Goal: Information Seeking & Learning: Learn about a topic

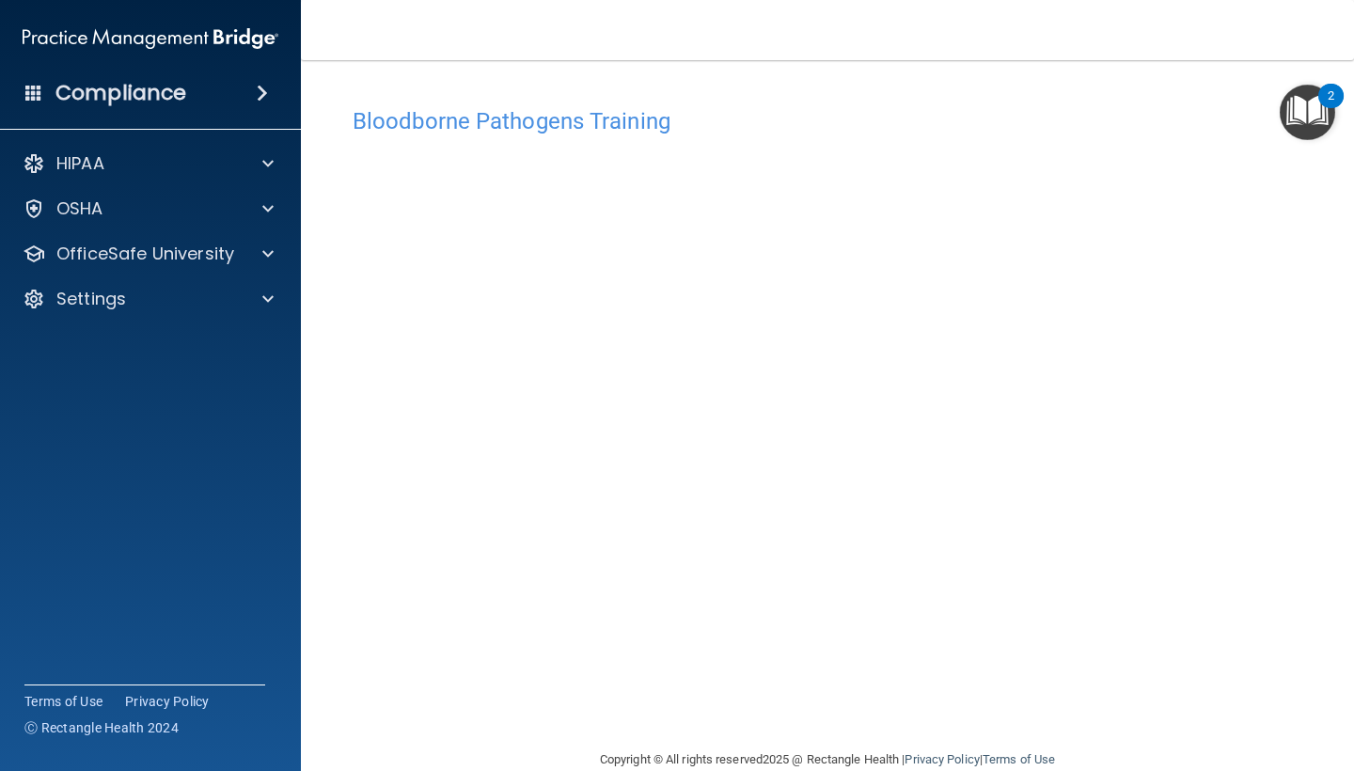
scroll to position [33, 0]
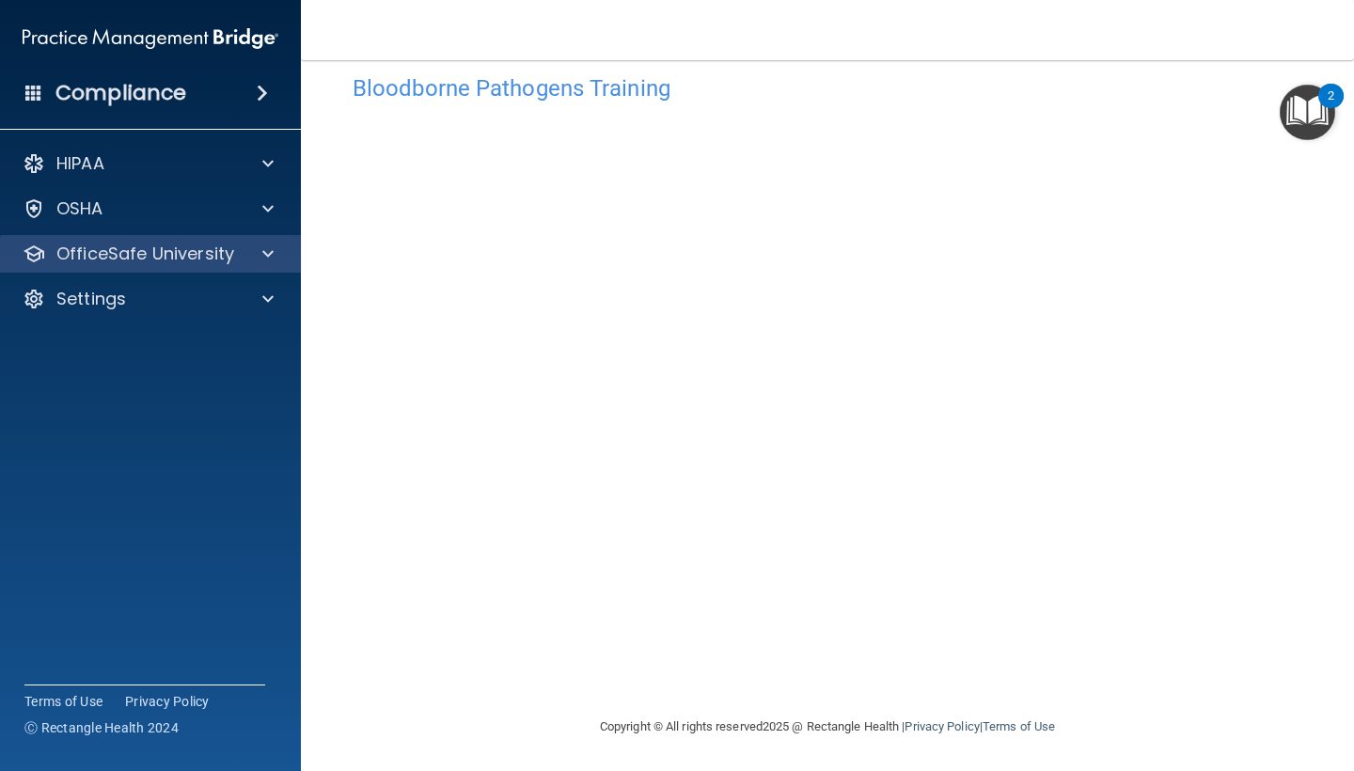
click at [160, 266] on div "OfficeSafe University" at bounding box center [151, 254] width 302 height 38
click at [232, 252] on div "OfficeSafe University" at bounding box center [124, 254] width 233 height 23
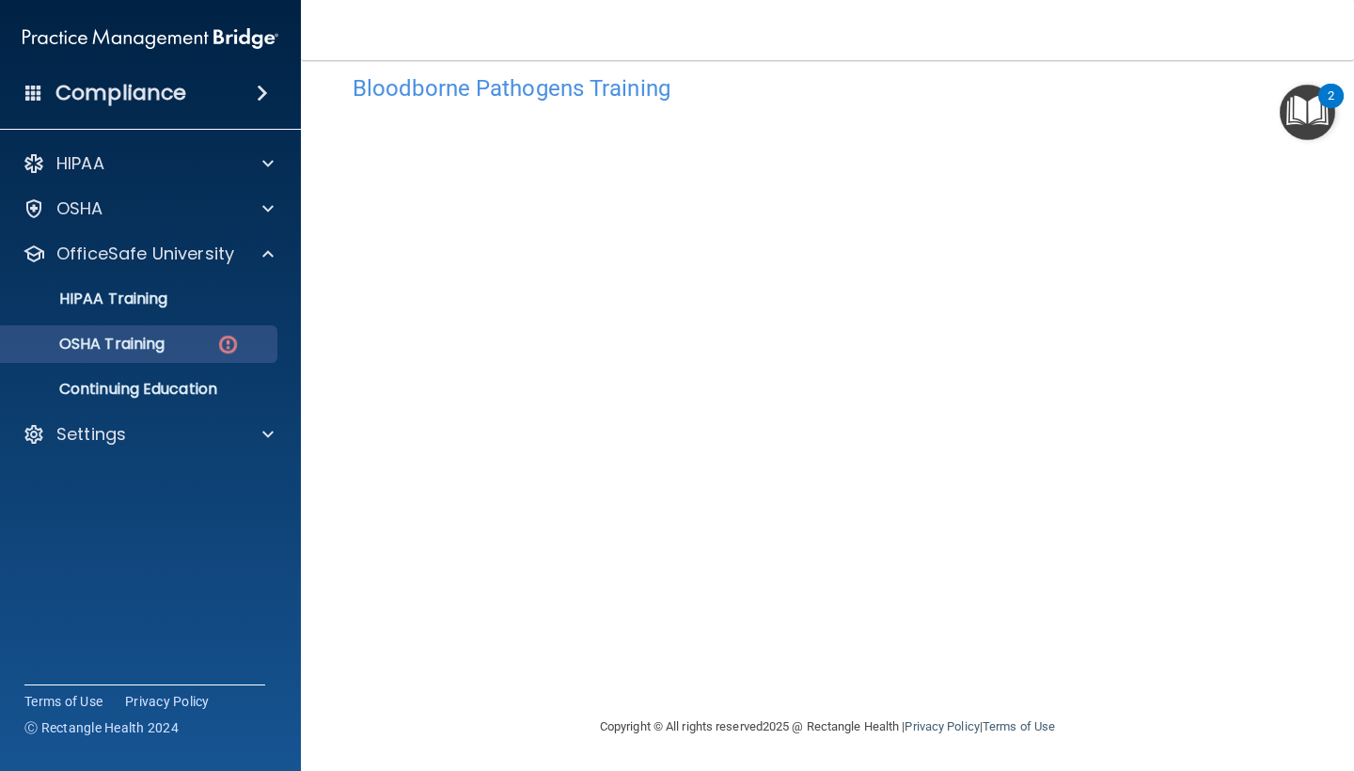
click at [165, 343] on p "OSHA Training" at bounding box center [88, 344] width 152 height 19
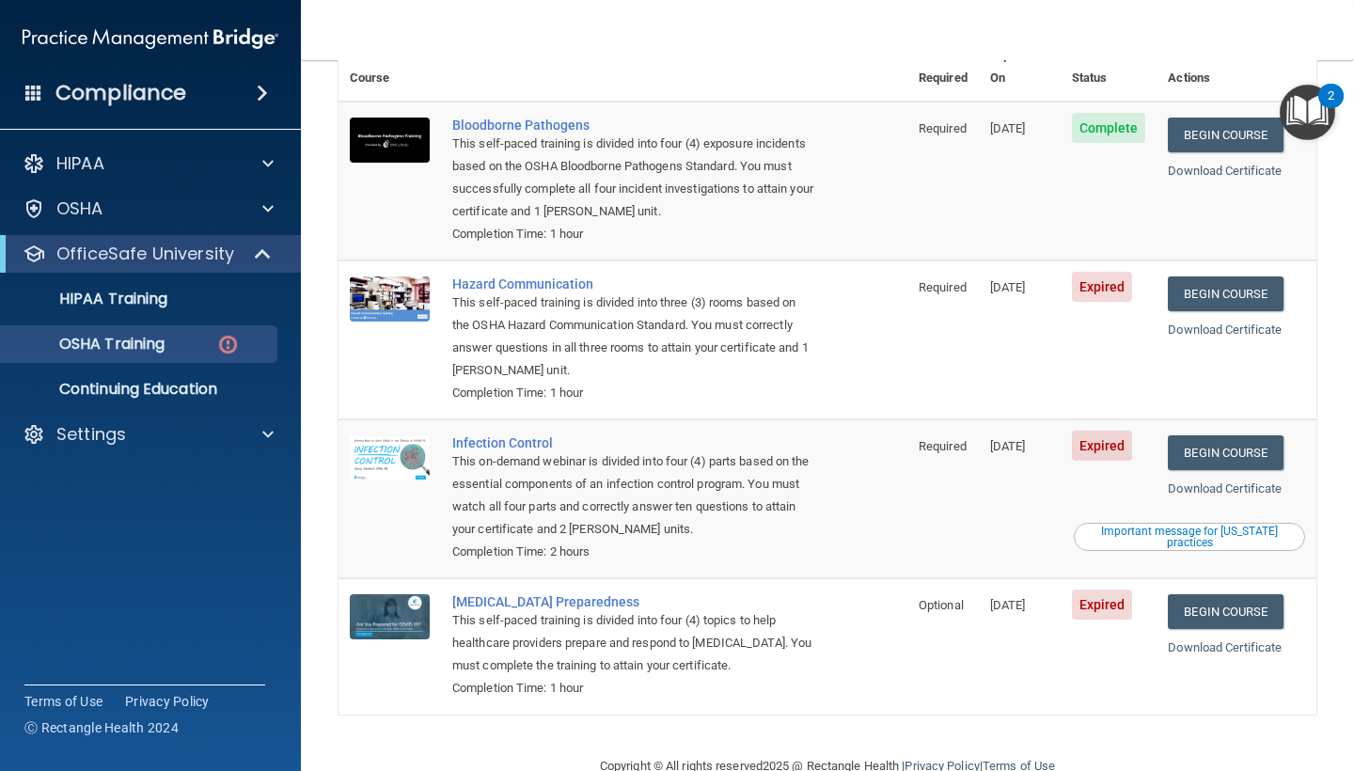
scroll to position [183, 0]
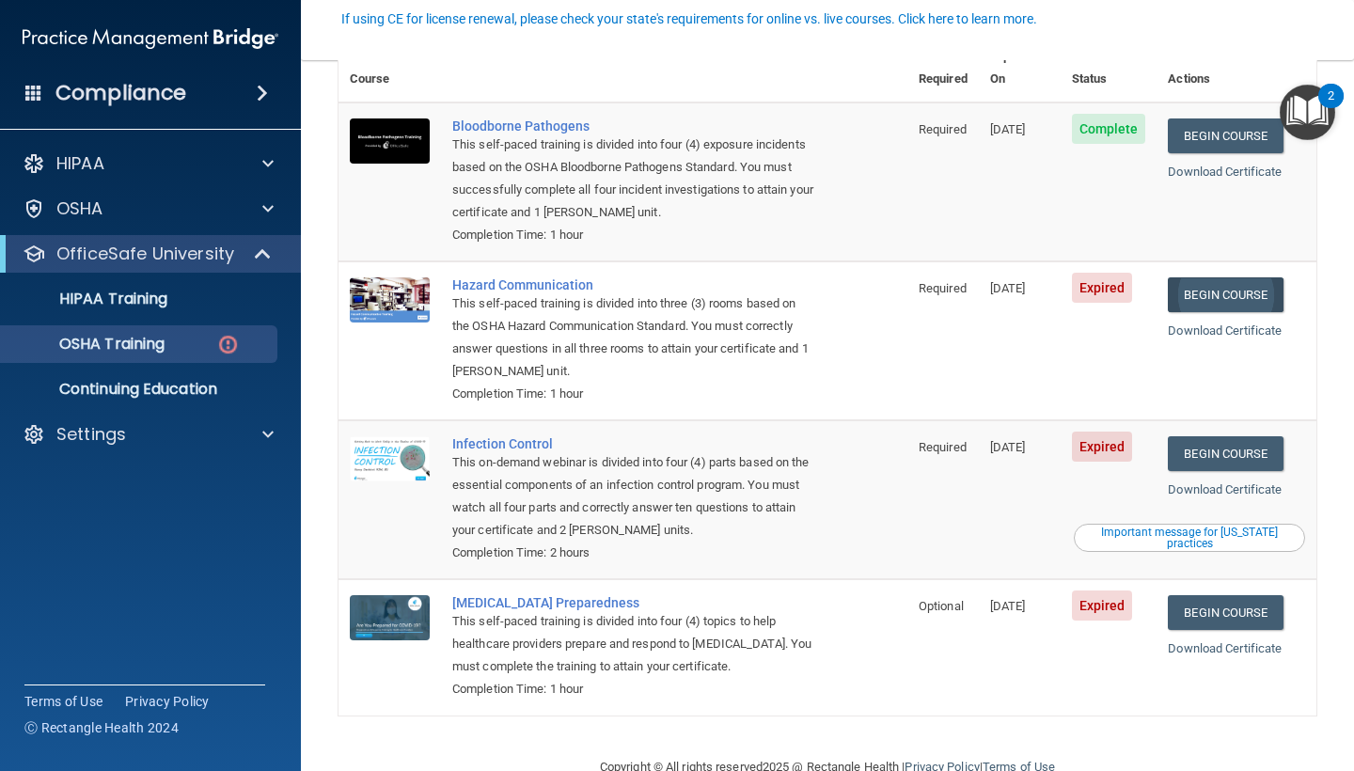
click at [1219, 277] on link "Begin Course" at bounding box center [1225, 294] width 115 height 35
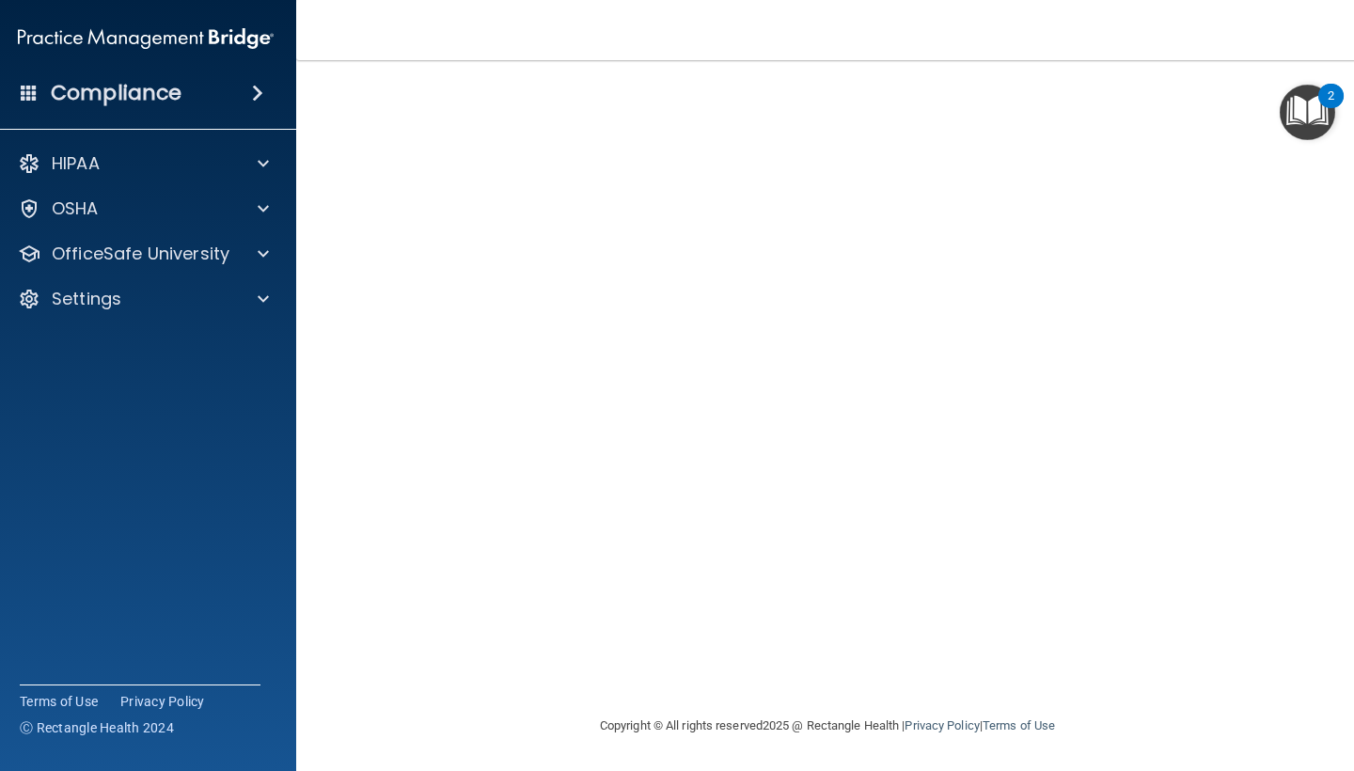
scroll to position [75, 0]
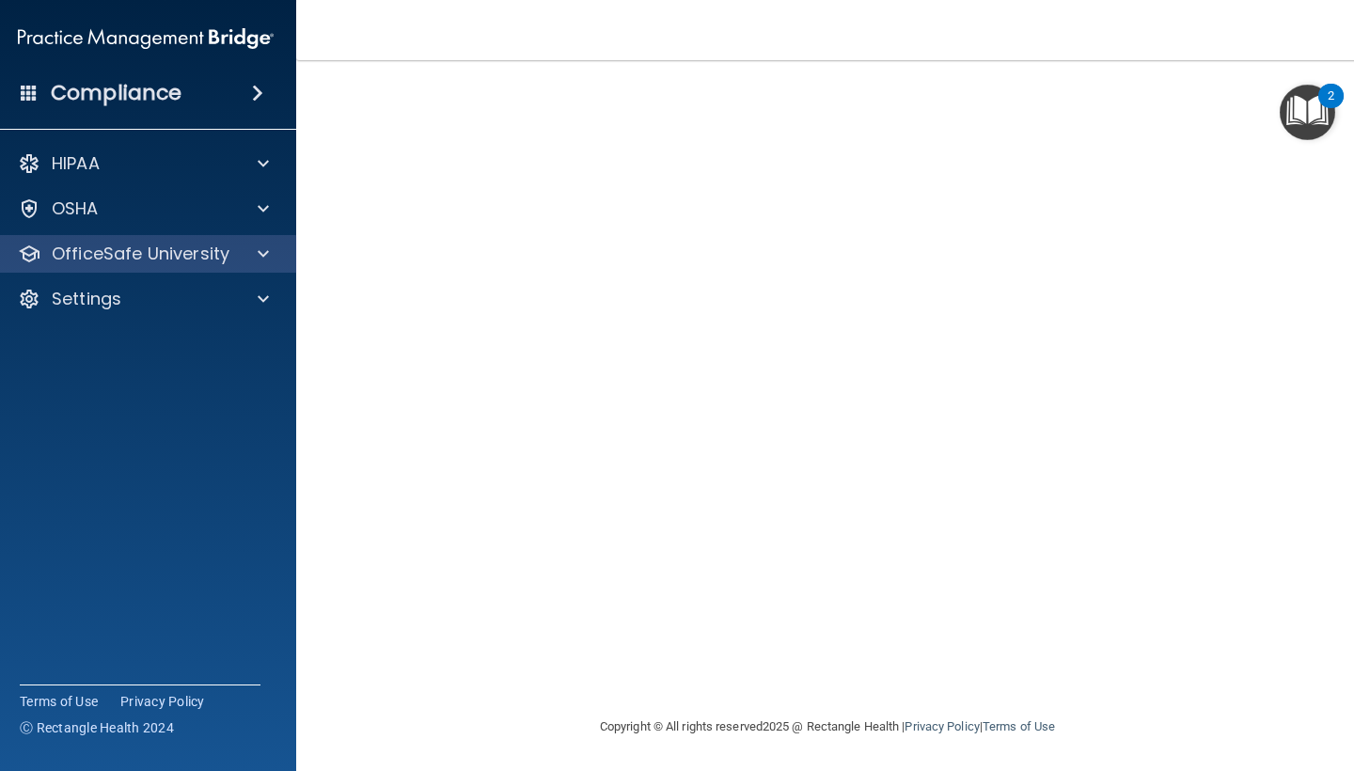
click at [178, 255] on p "OfficeSafe University" at bounding box center [141, 254] width 178 height 23
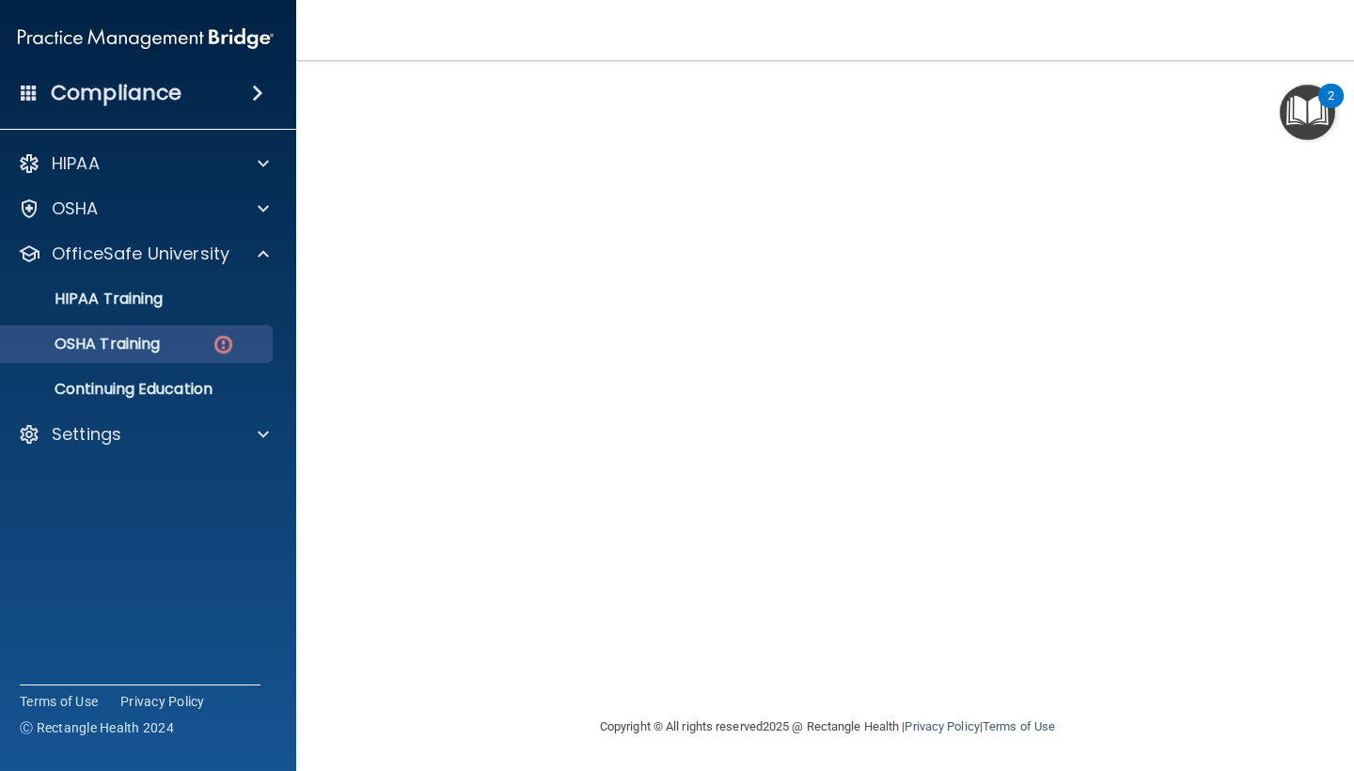
click at [197, 346] on div "OSHA Training" at bounding box center [136, 344] width 257 height 19
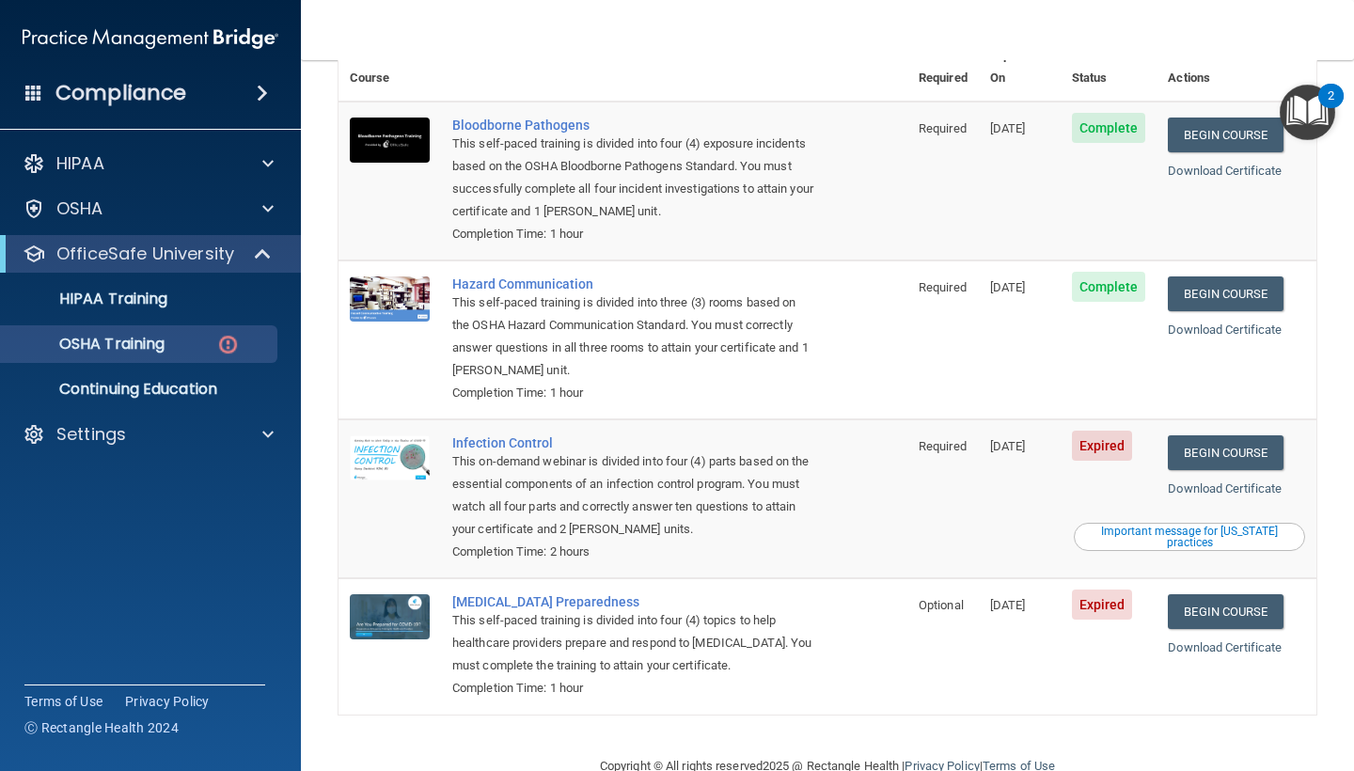
scroll to position [183, 0]
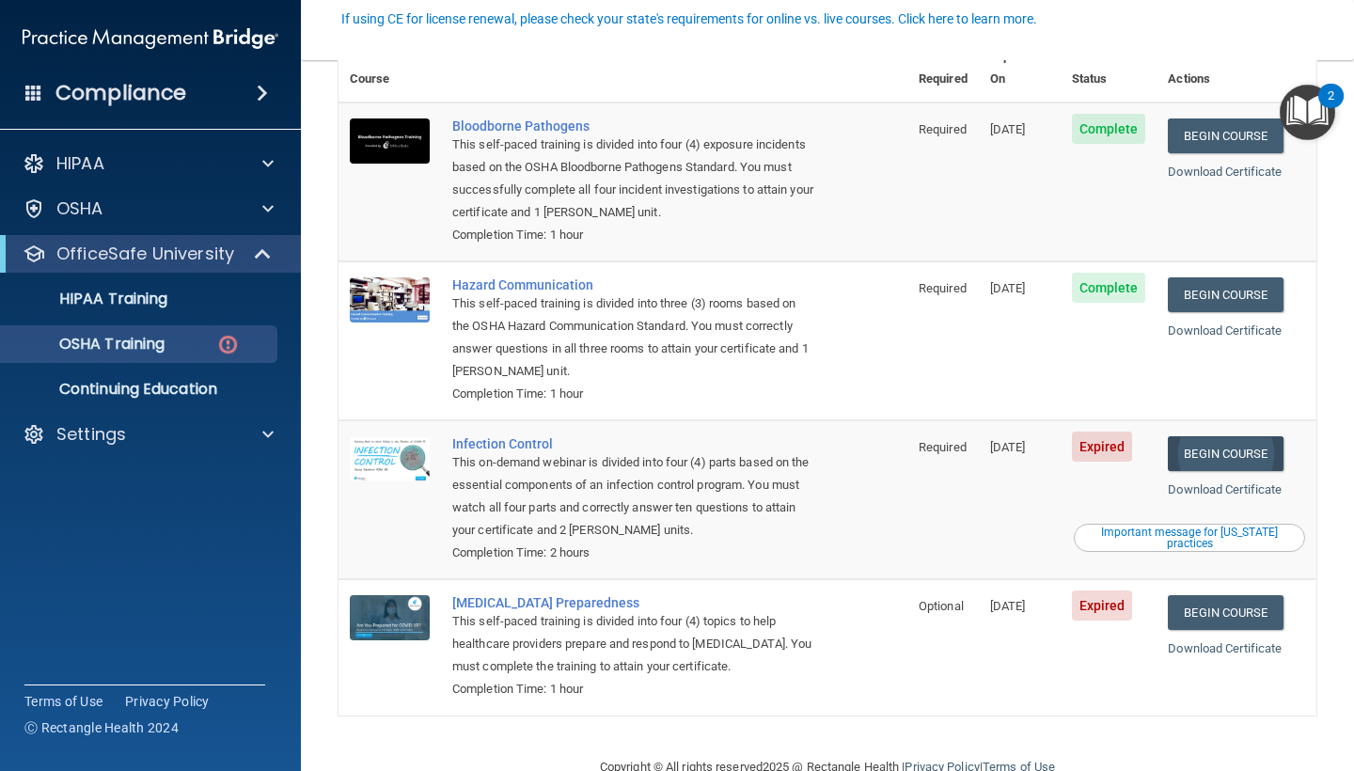
click at [1229, 436] on link "Begin Course" at bounding box center [1225, 453] width 115 height 35
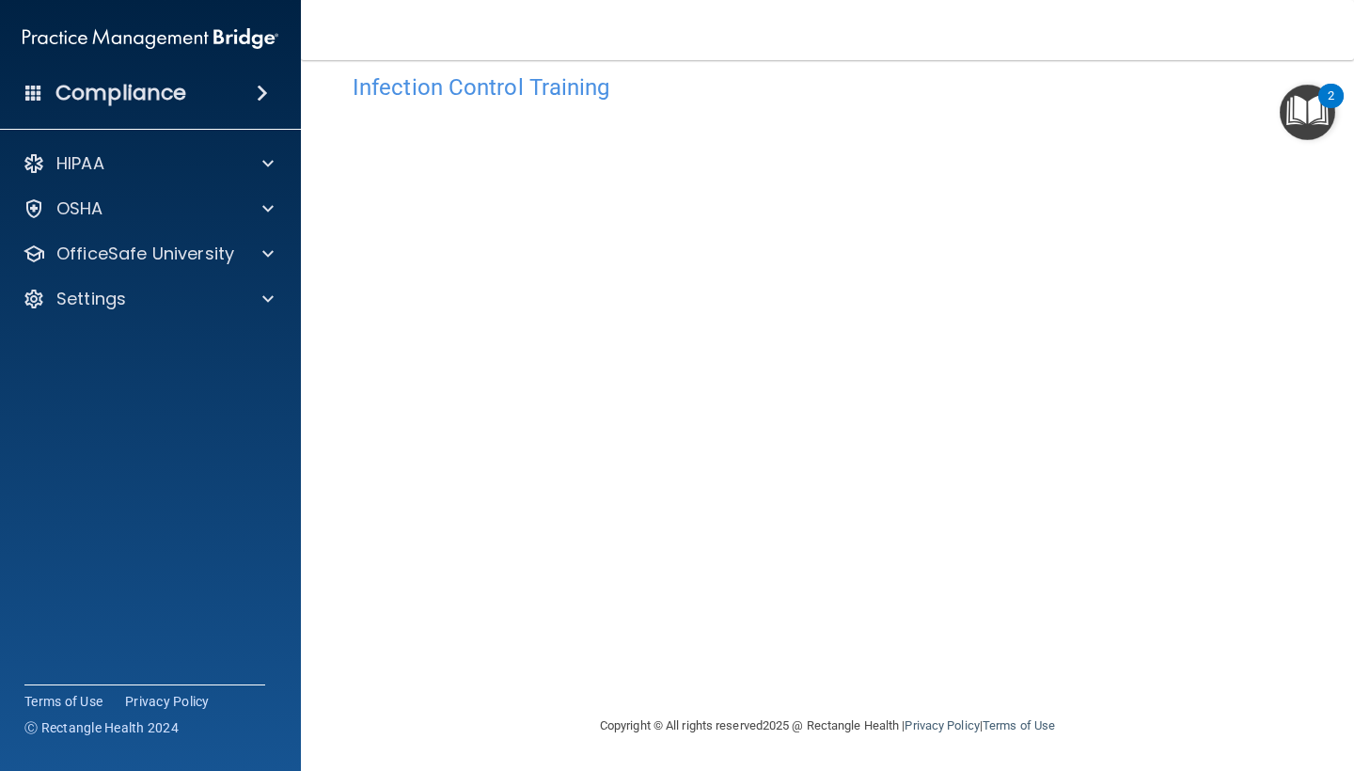
scroll to position [33, 0]
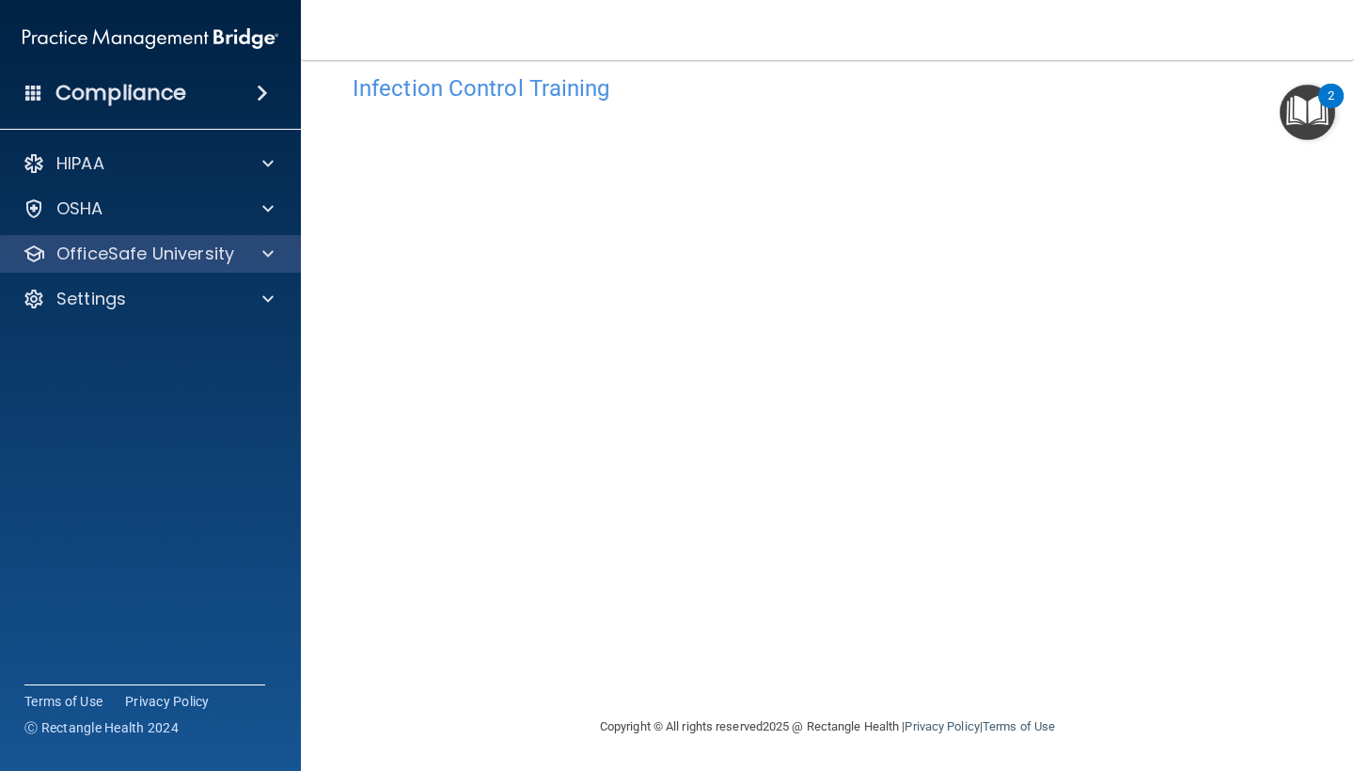
click at [152, 252] on p "OfficeSafe University" at bounding box center [145, 254] width 178 height 23
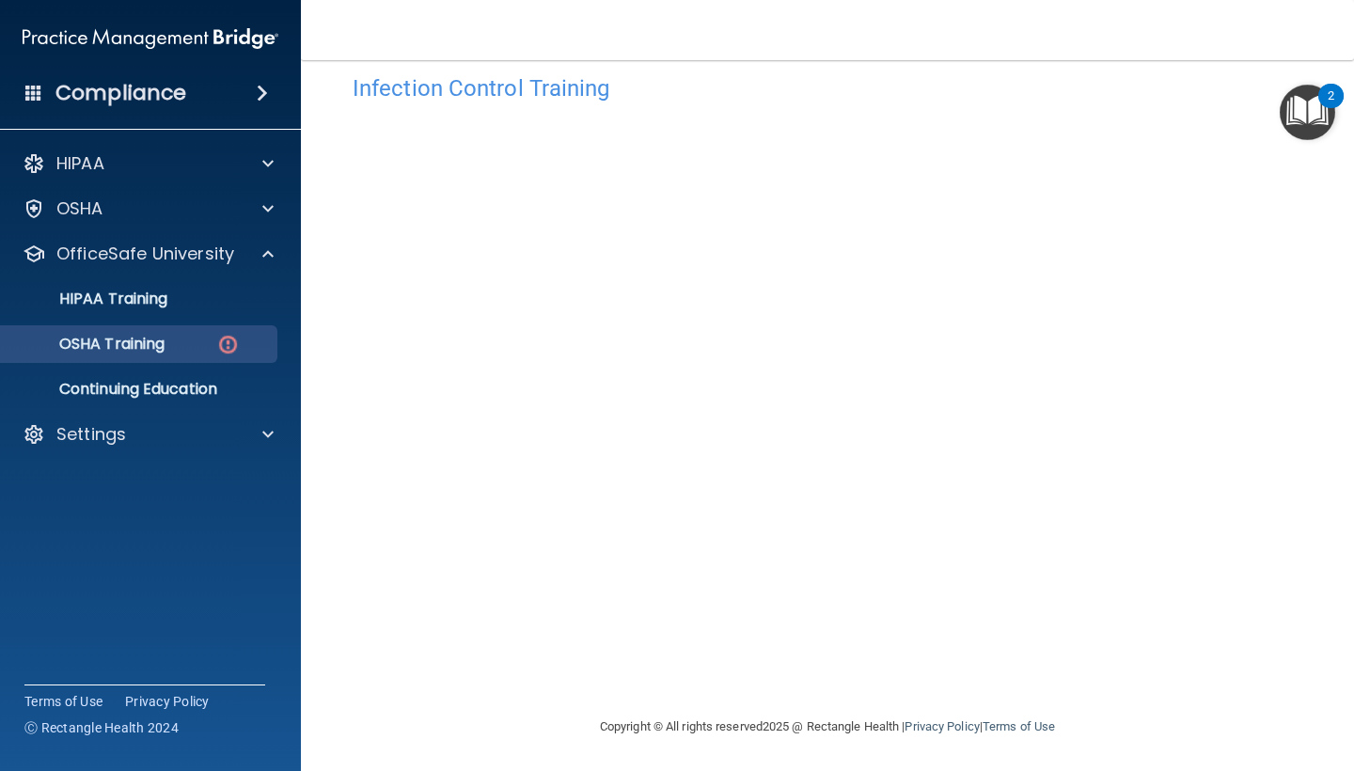
click at [211, 340] on div "OSHA Training" at bounding box center [140, 344] width 257 height 19
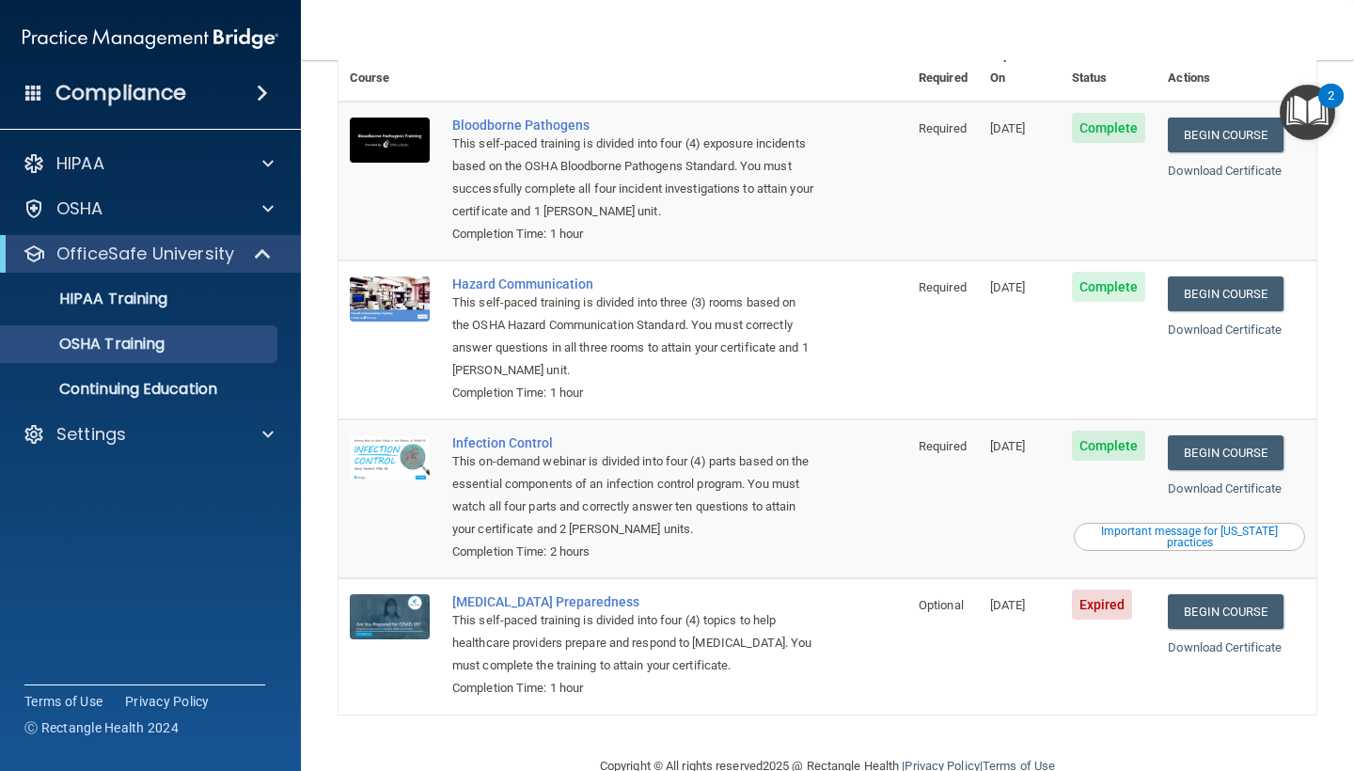
scroll to position [131, 0]
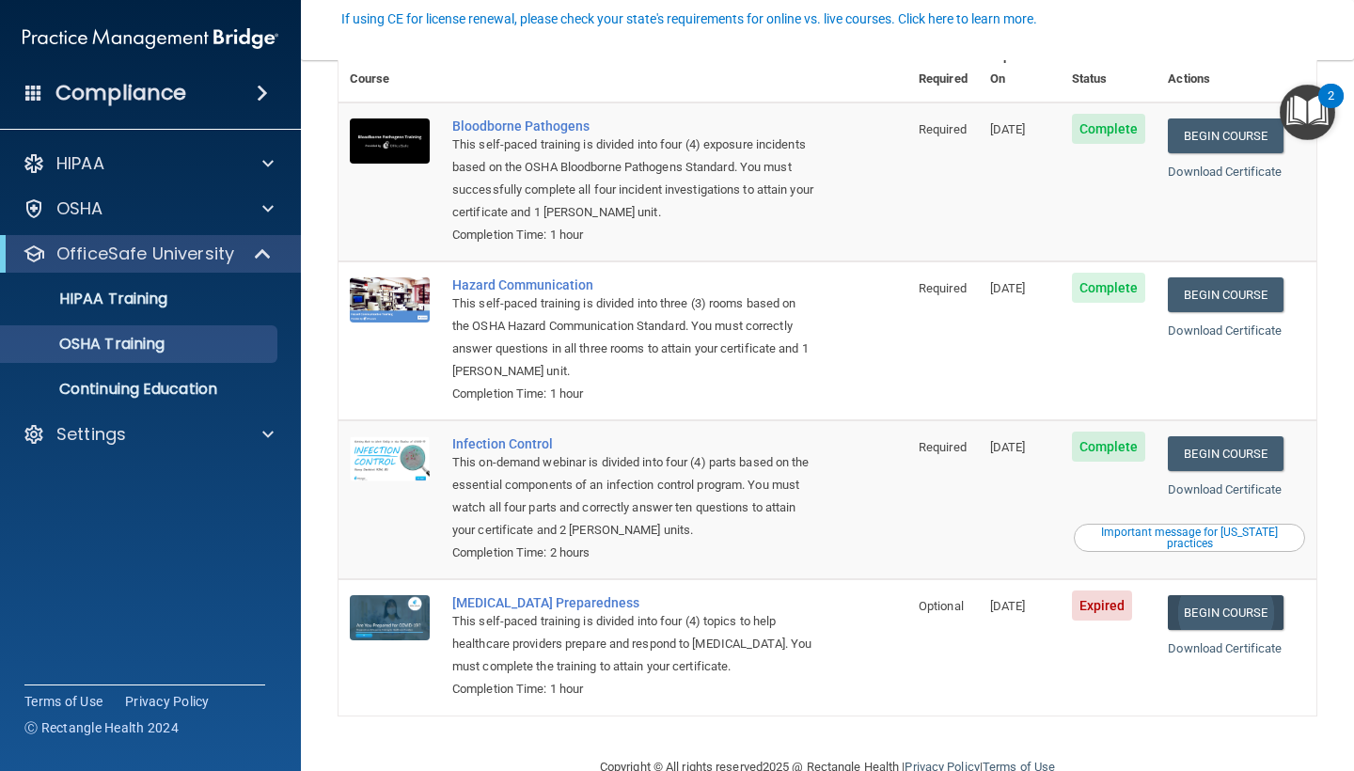
click at [1235, 595] on link "Begin Course" at bounding box center [1225, 612] width 115 height 35
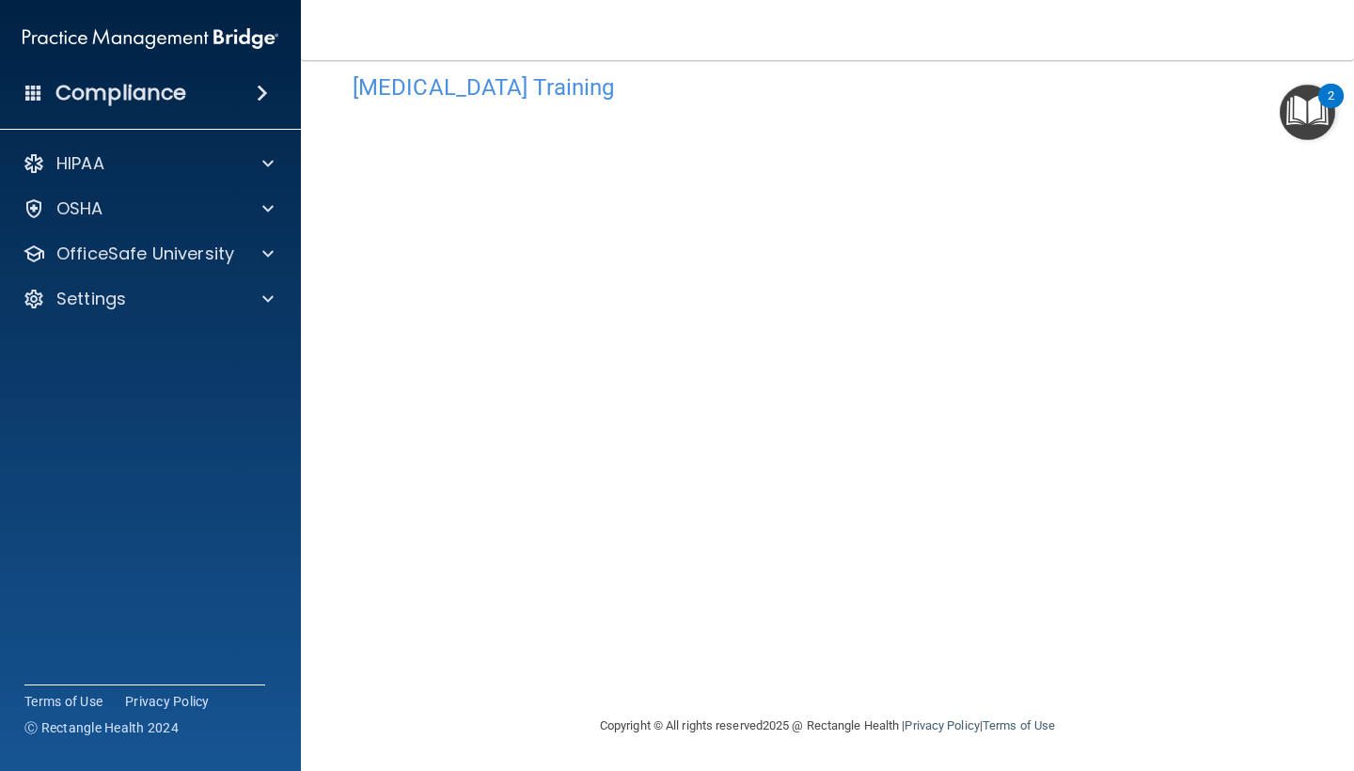
scroll to position [33, 0]
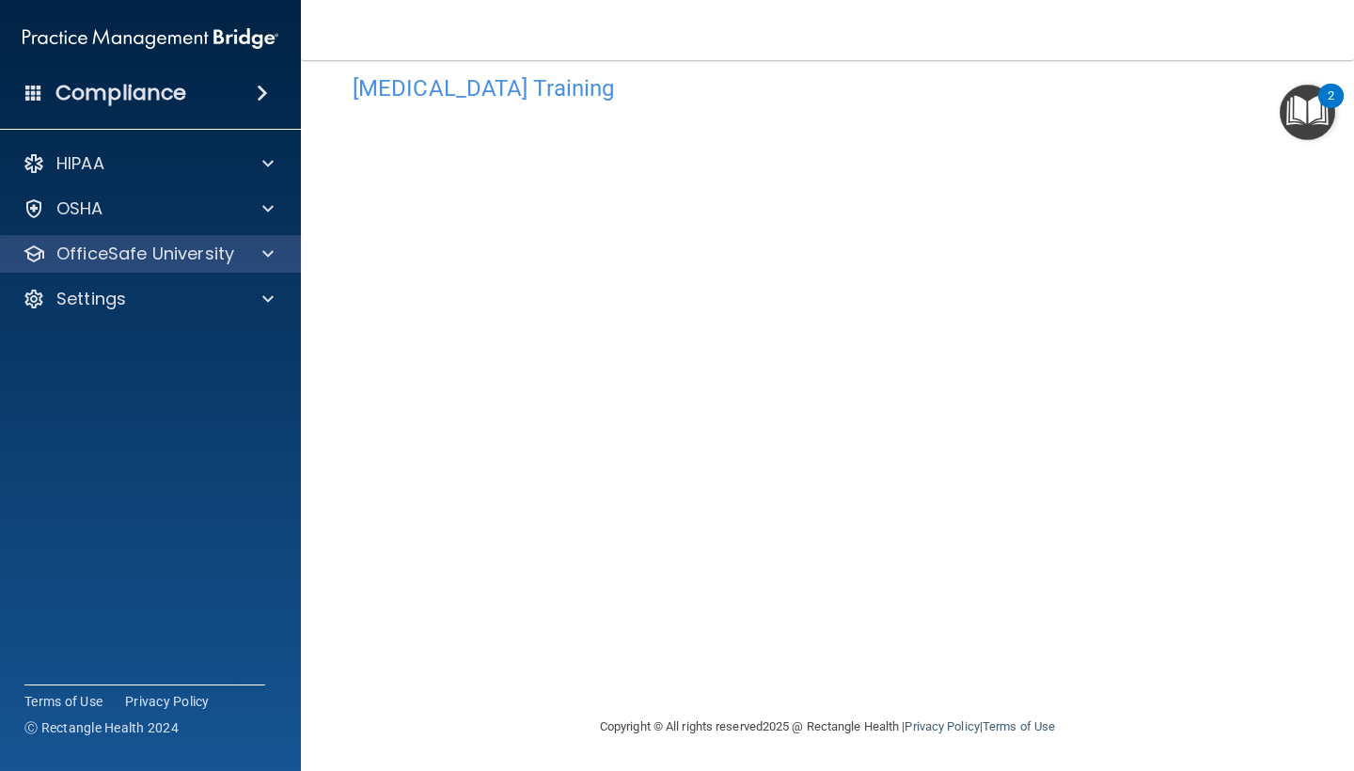
click at [176, 263] on p "OfficeSafe University" at bounding box center [145, 254] width 178 height 23
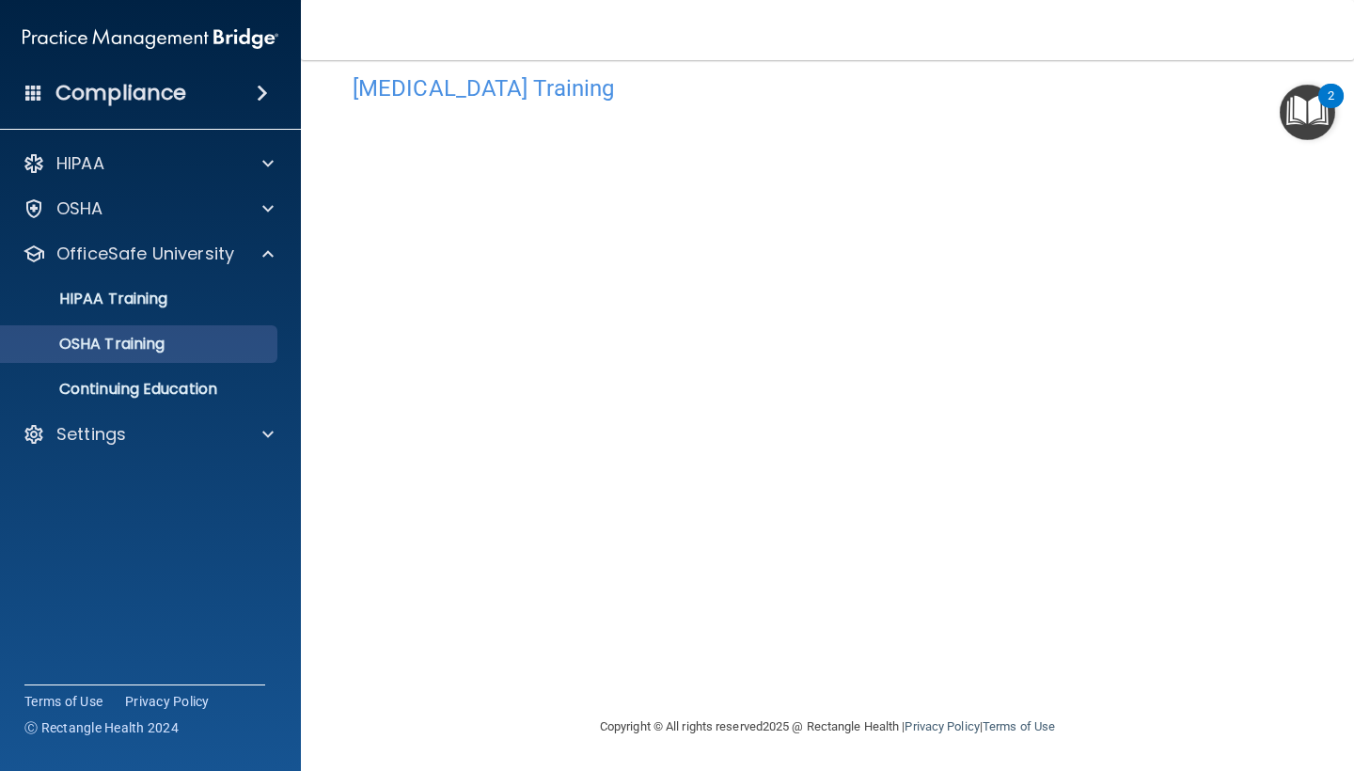
click at [180, 343] on div "OSHA Training" at bounding box center [140, 344] width 257 height 19
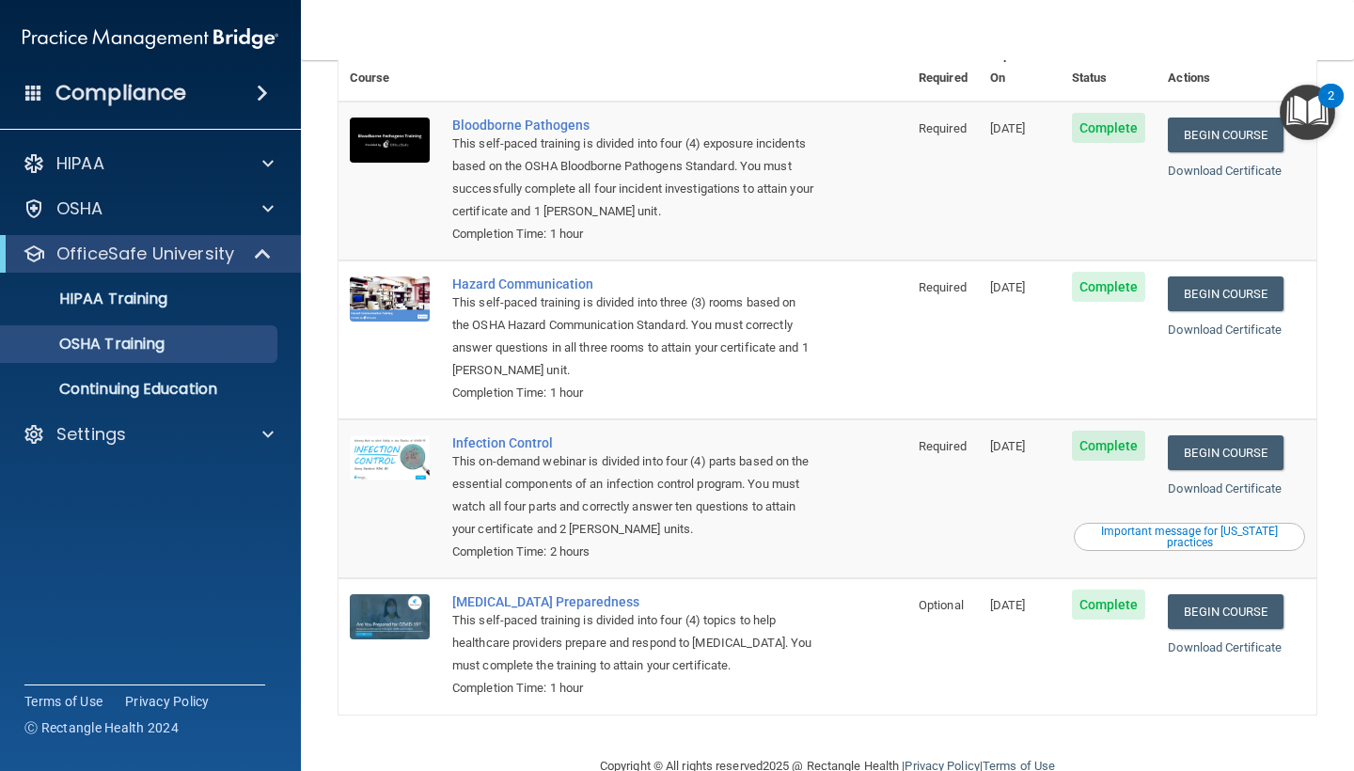
scroll to position [131, 0]
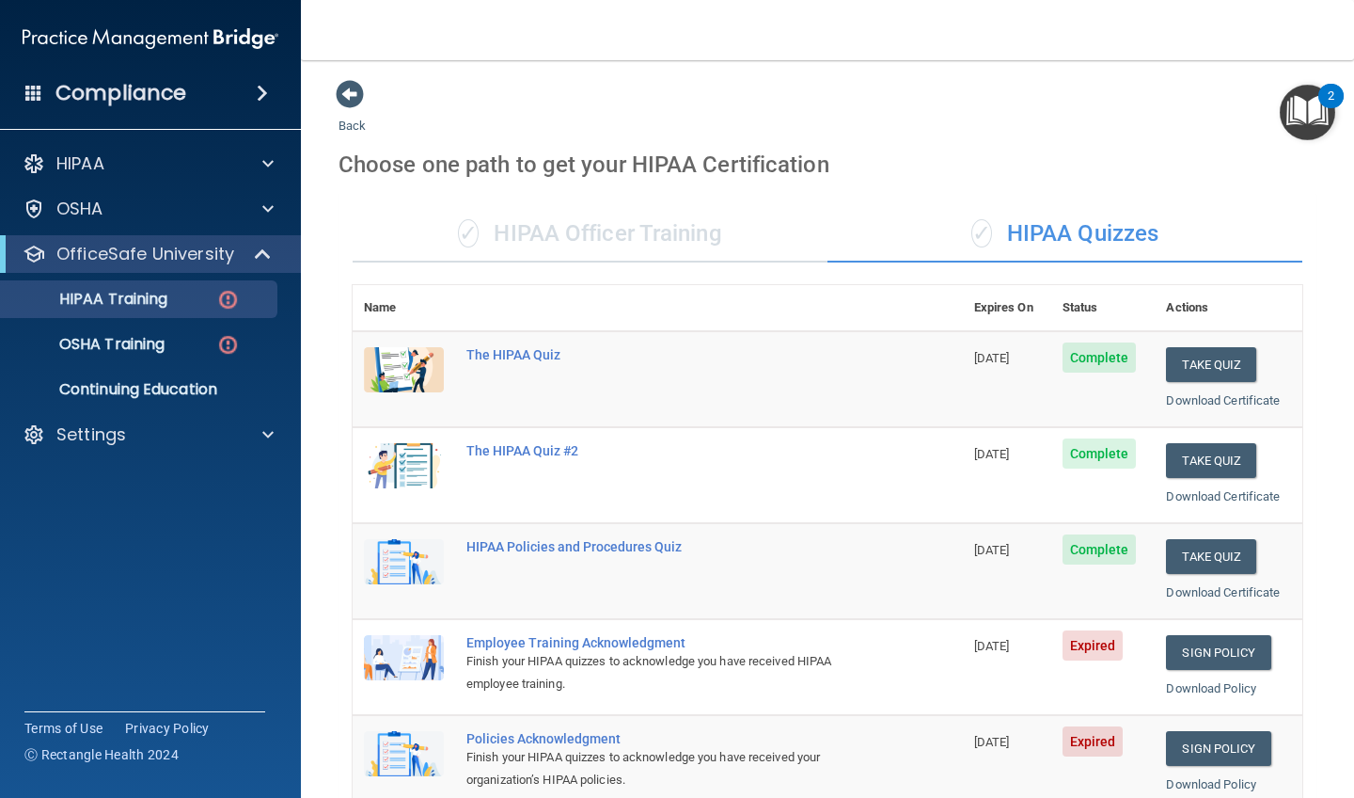
scroll to position [292, 0]
